Goal: Task Accomplishment & Management: Manage account settings

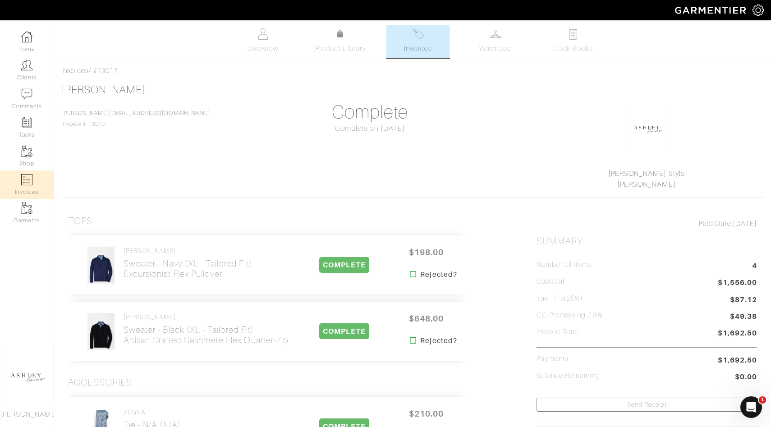
click at [17, 183] on link "Invoices" at bounding box center [27, 185] width 54 height 28
select select
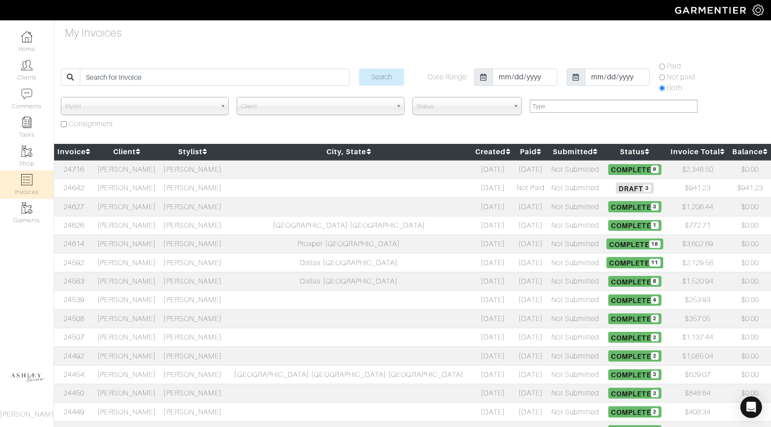
click at [615, 185] on h5 "Draft 3" at bounding box center [635, 188] width 60 height 11
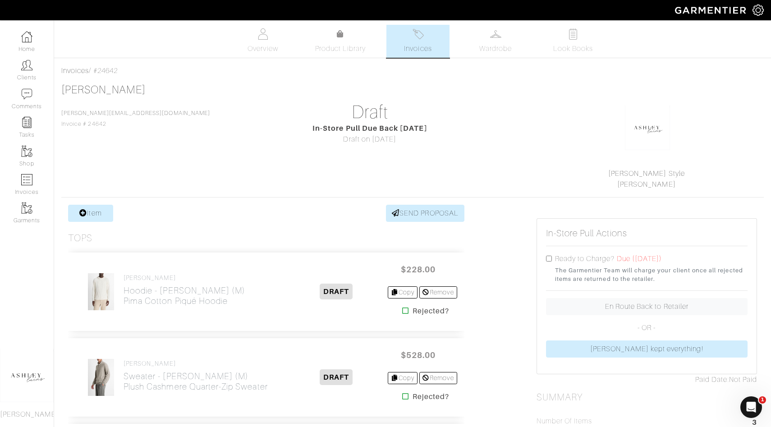
click at [404, 308] on icon at bounding box center [405, 310] width 7 height 7
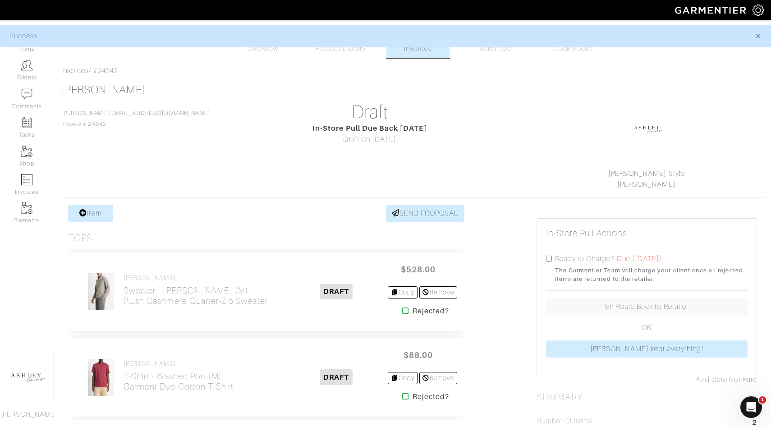
click at [402, 313] on icon at bounding box center [405, 310] width 7 height 7
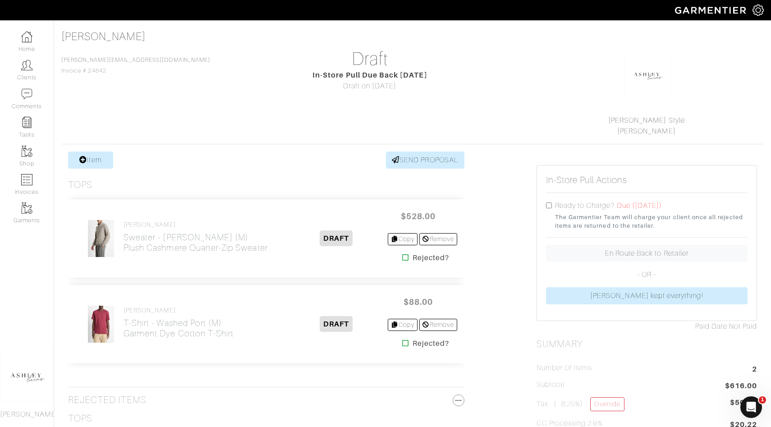
scroll to position [65, 0]
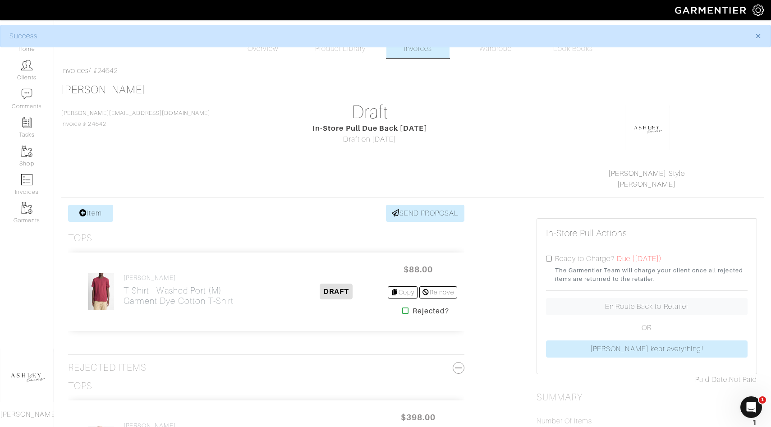
click at [403, 312] on icon at bounding box center [405, 310] width 7 height 7
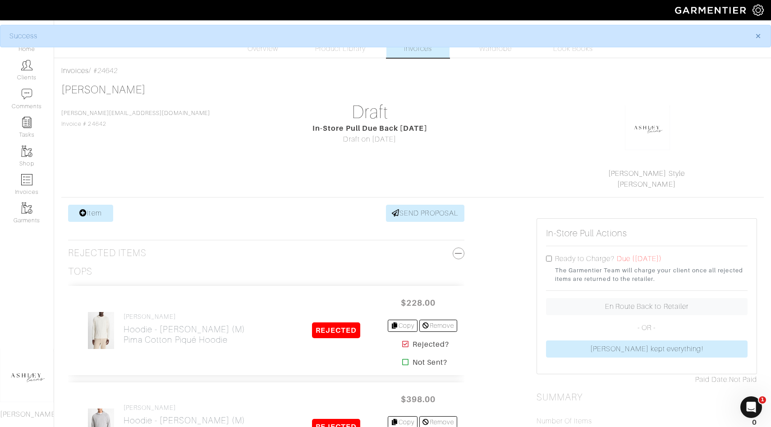
click at [550, 258] on input "checkbox" at bounding box center [549, 259] width 6 height 6
checkbox input "true"
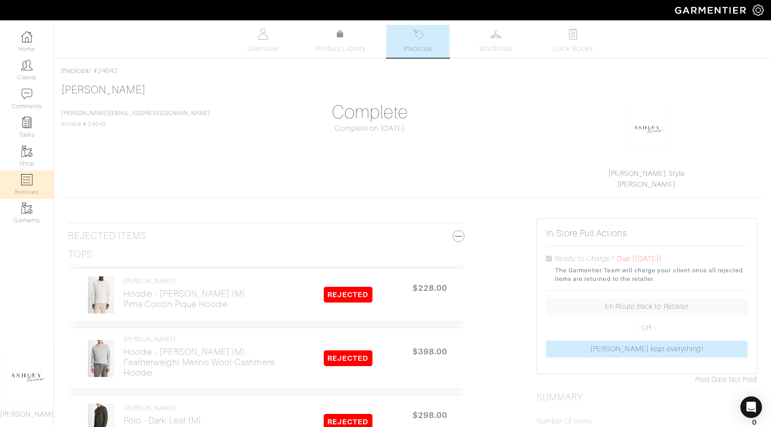
click at [37, 178] on link "Invoices" at bounding box center [27, 185] width 54 height 28
select select
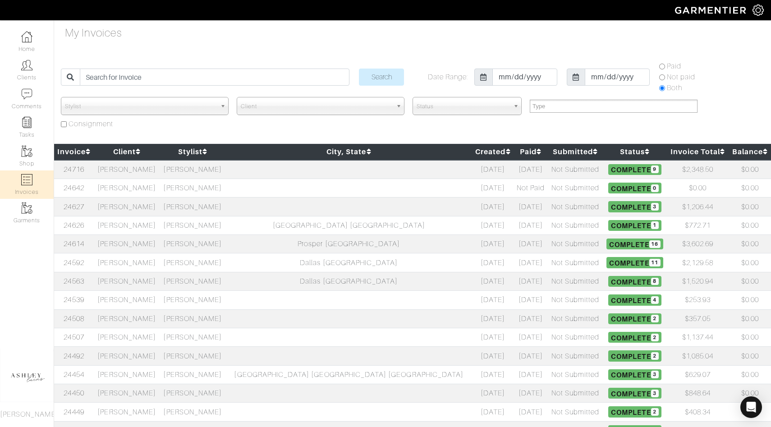
click at [609, 171] on span "Complete 9" at bounding box center [635, 169] width 53 height 11
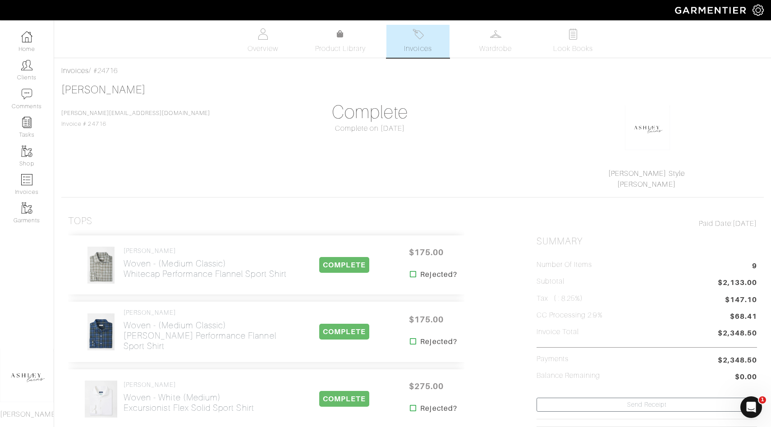
click at [415, 45] on span "Invoices" at bounding box center [418, 48] width 28 height 11
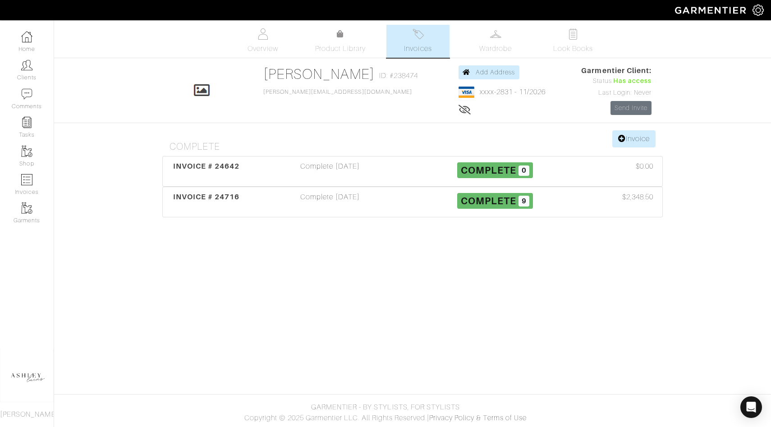
click at [414, 44] on span "Invoices" at bounding box center [418, 48] width 28 height 11
click at [28, 190] on link "Invoices" at bounding box center [27, 185] width 54 height 28
select select
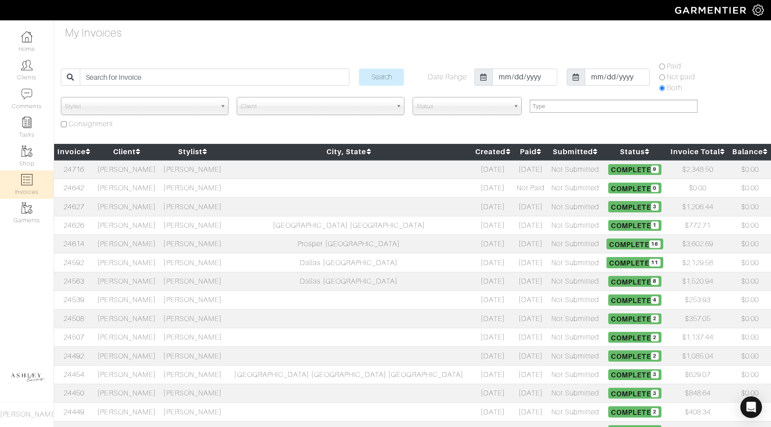
click at [607, 243] on span "Complete 16" at bounding box center [635, 244] width 57 height 11
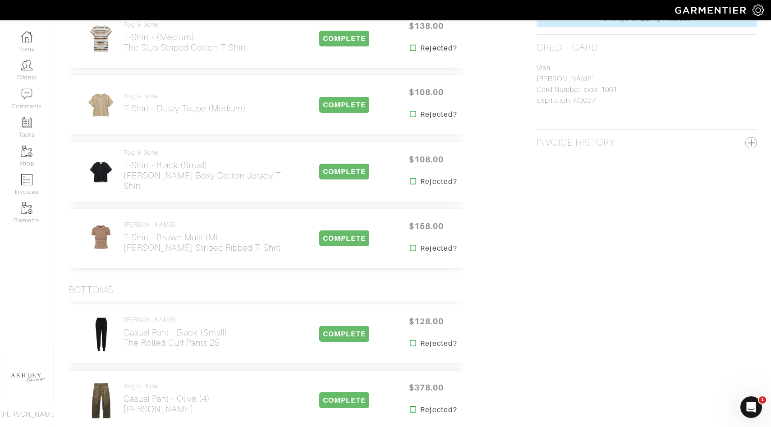
scroll to position [493, 0]
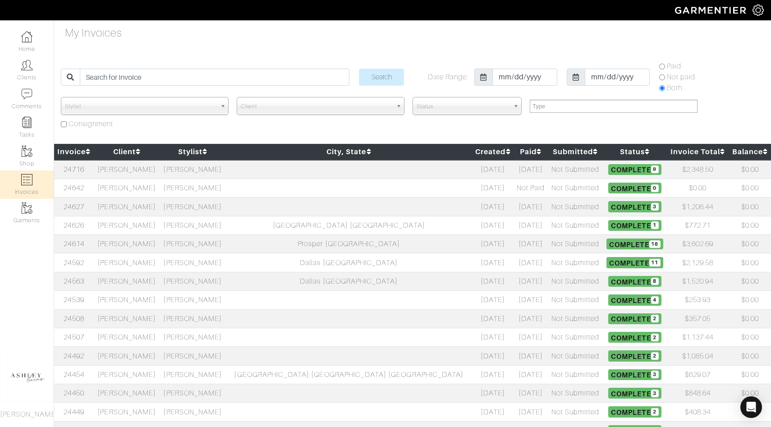
select select
click at [607, 265] on span "Complete 11" at bounding box center [635, 262] width 57 height 11
select select
click at [220, 171] on td "[PERSON_NAME]" at bounding box center [193, 169] width 66 height 19
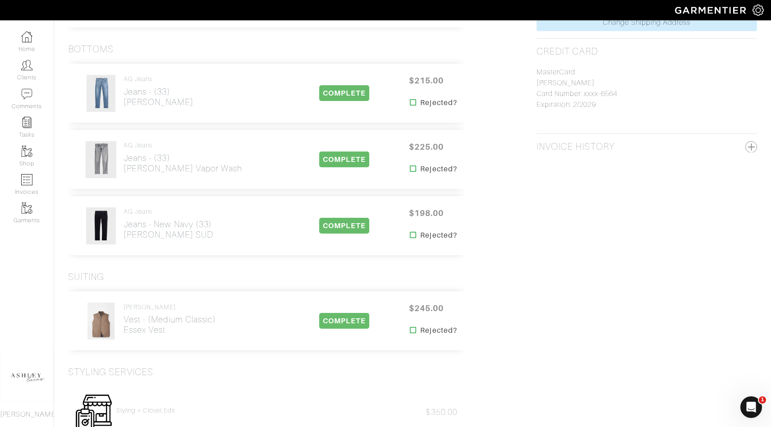
scroll to position [468, 0]
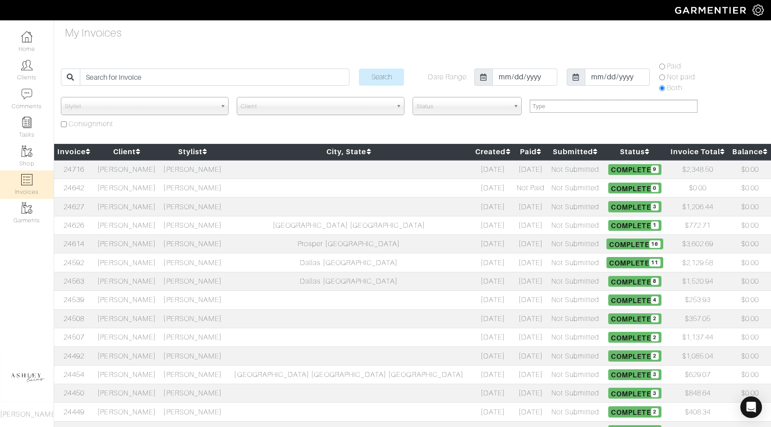
select select
click at [198, 239] on td "[PERSON_NAME]" at bounding box center [193, 244] width 66 height 18
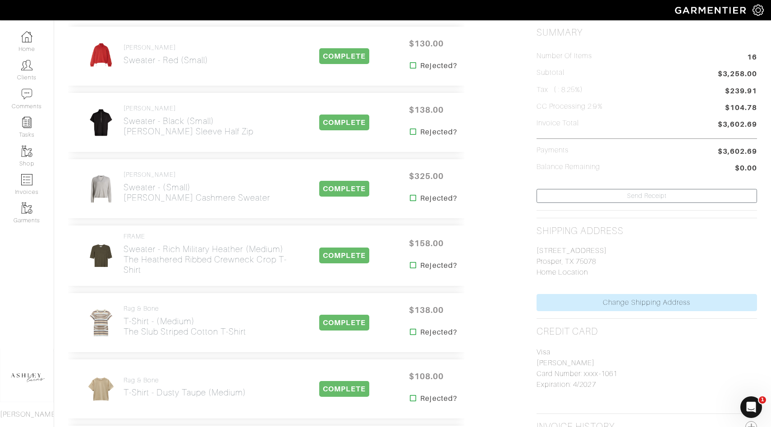
scroll to position [169, 0]
